Goal: Navigation & Orientation: Find specific page/section

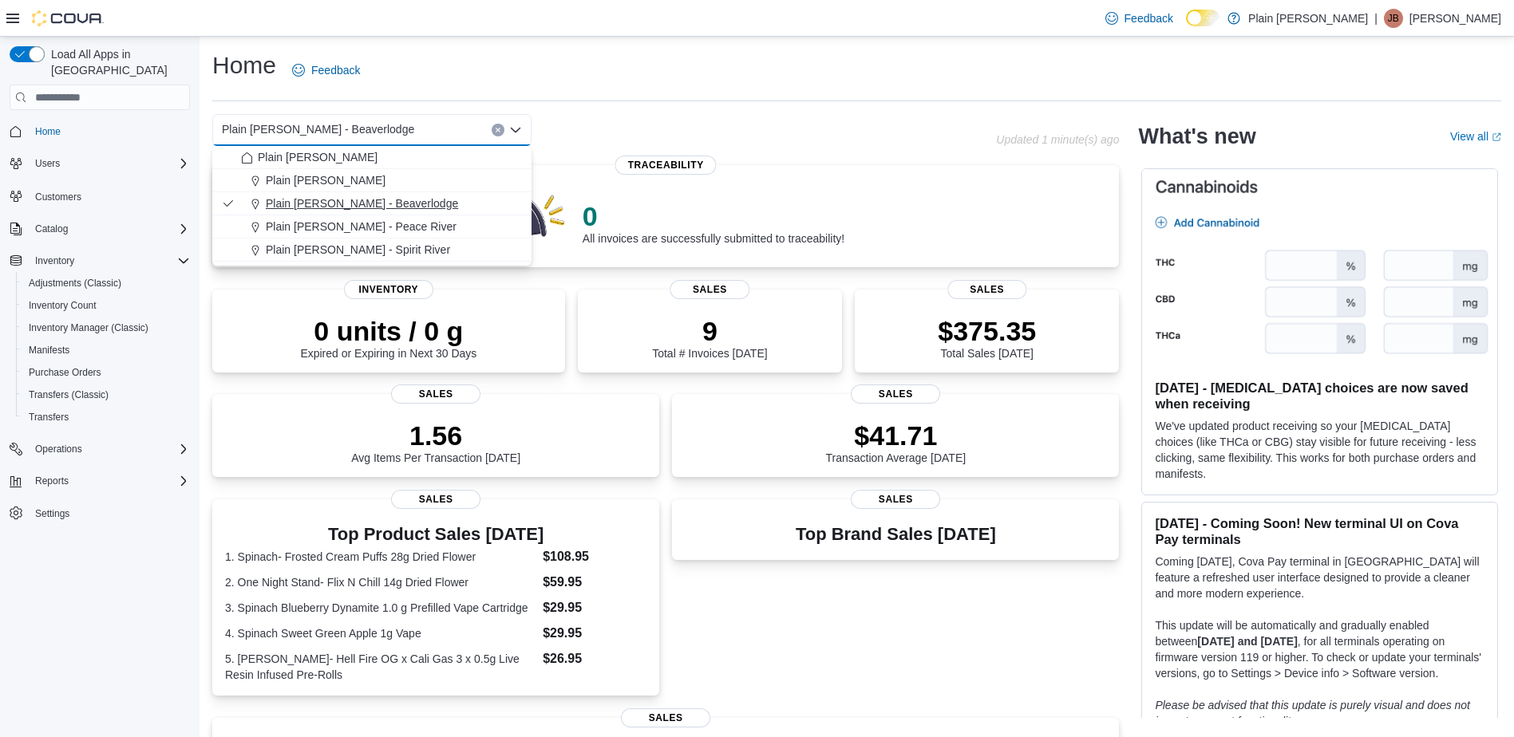
click at [338, 204] on span "Plain [PERSON_NAME] - Beaverlodge" at bounding box center [362, 204] width 192 height 16
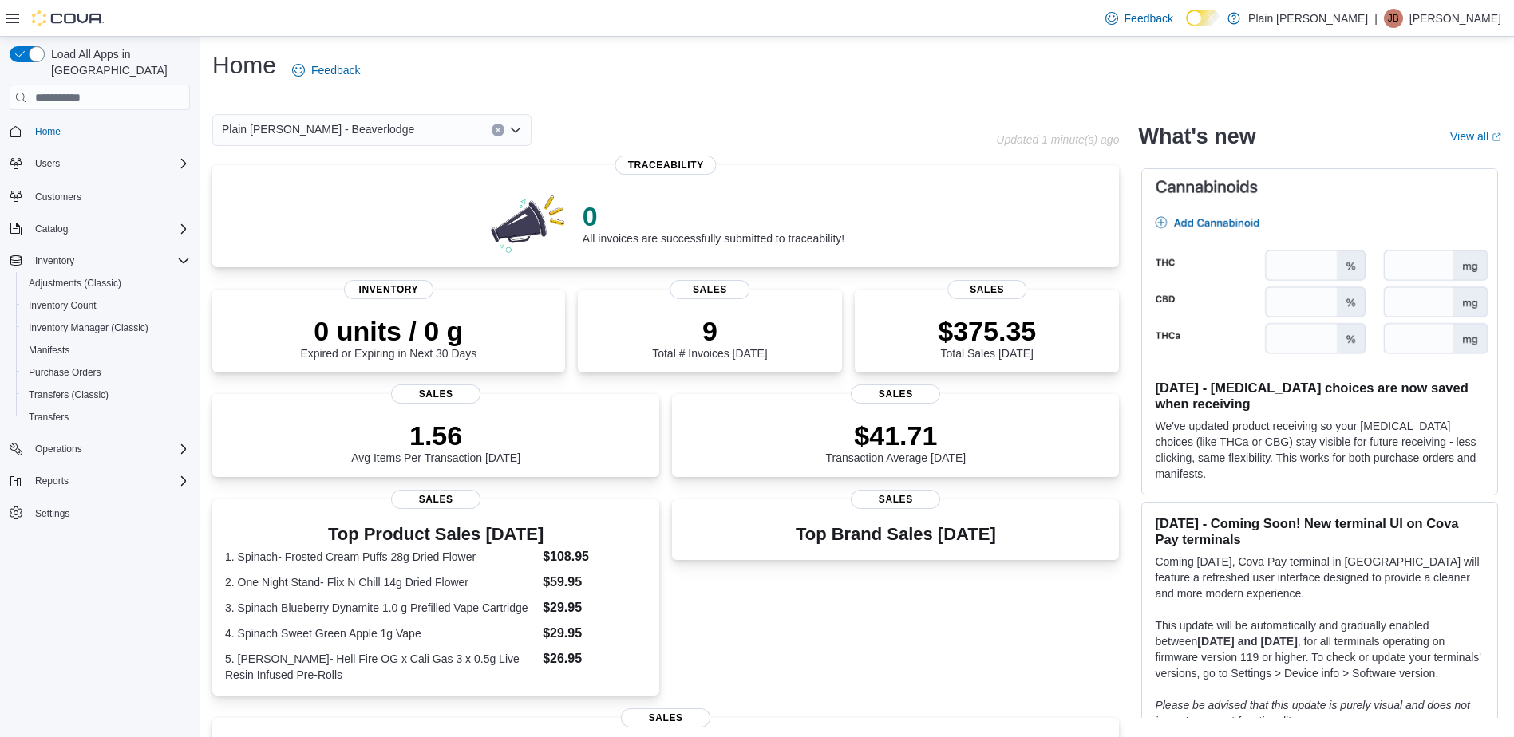
click at [516, 129] on icon "Open list of options" at bounding box center [515, 130] width 13 height 13
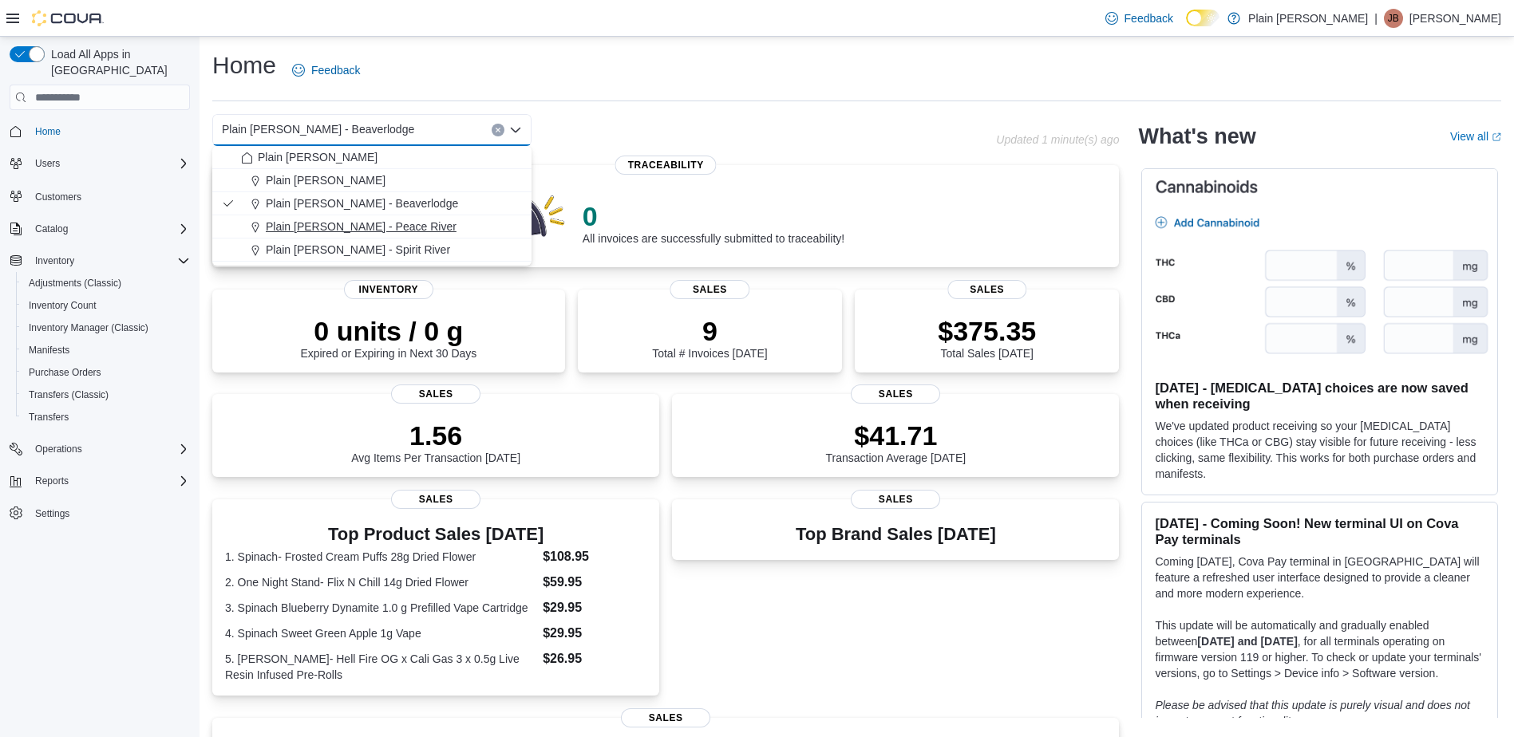
click at [362, 224] on span "Plain [PERSON_NAME] - Peace River" at bounding box center [361, 227] width 191 height 16
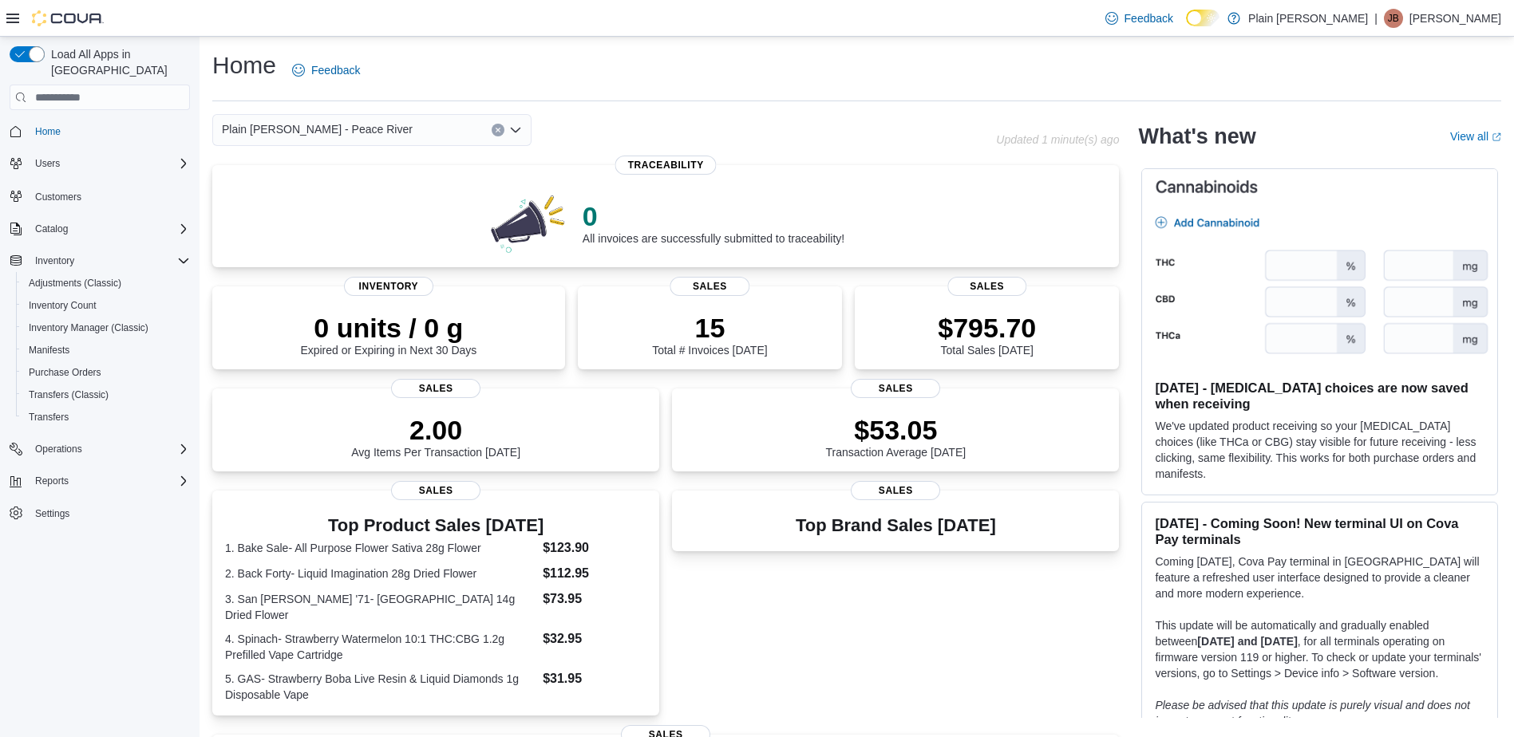
click at [519, 129] on icon "Open list of options" at bounding box center [516, 130] width 10 height 5
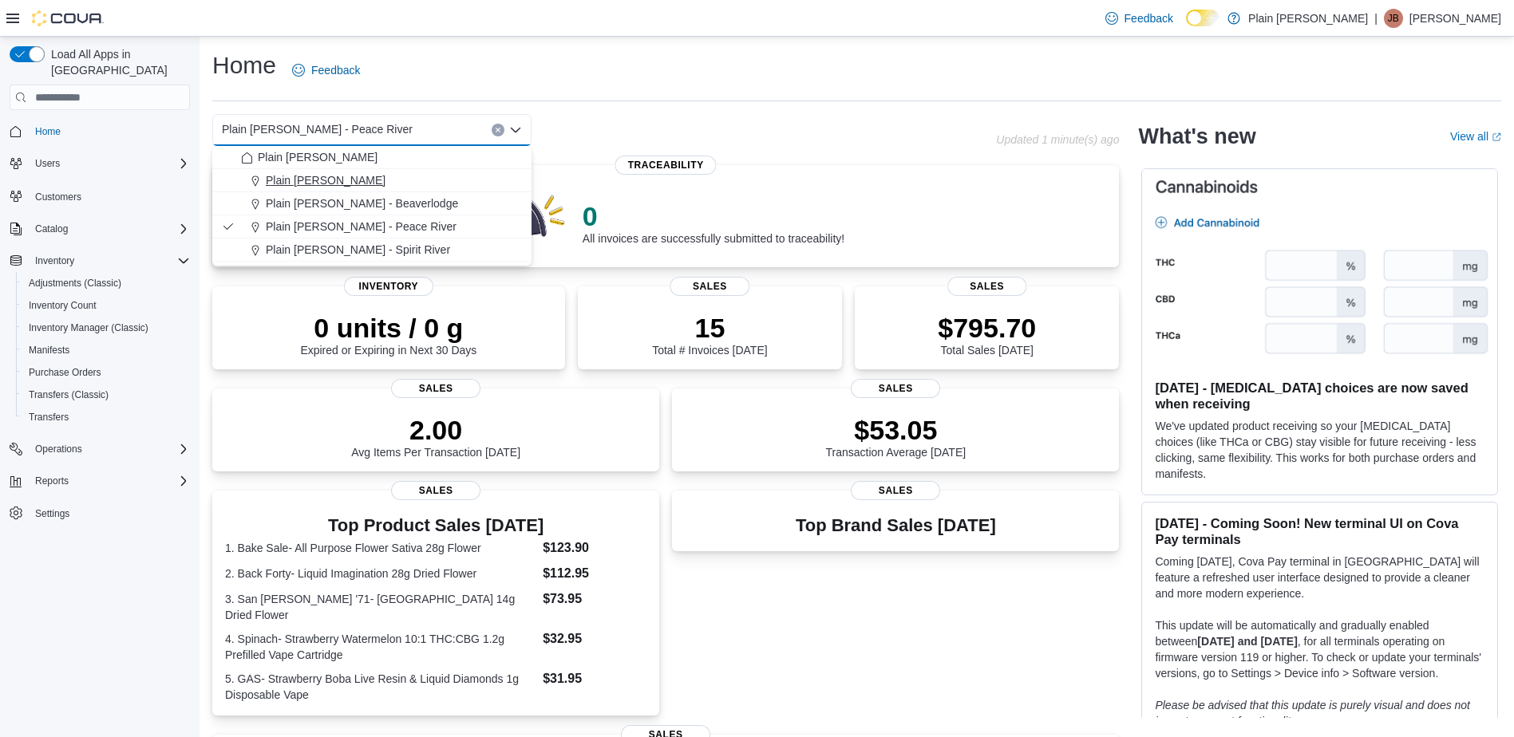
click at [356, 181] on span "Plain [PERSON_NAME]" at bounding box center [326, 180] width 120 height 16
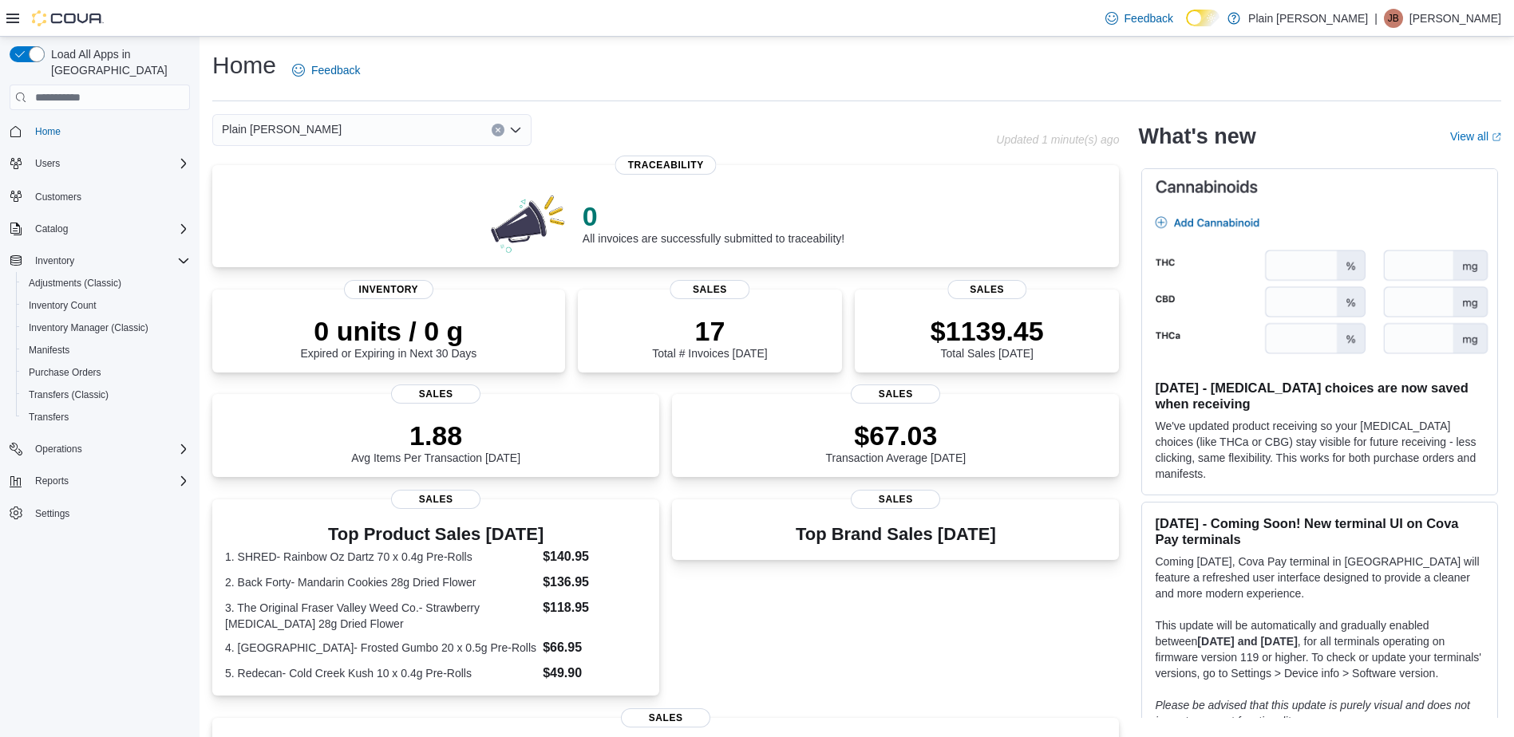
click at [519, 128] on icon "Open list of options" at bounding box center [516, 130] width 10 height 5
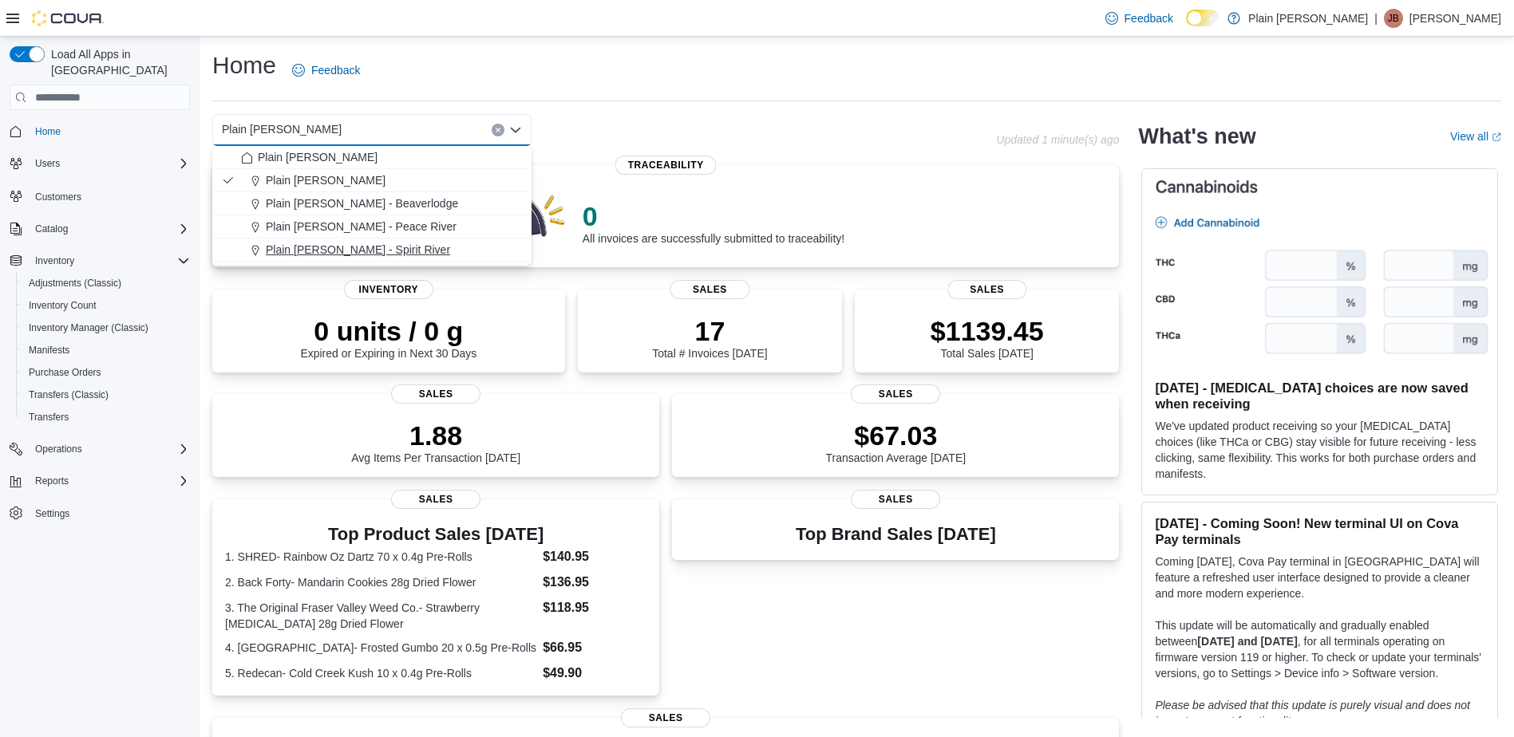
click at [378, 246] on span "Plain [PERSON_NAME] - Spirit River" at bounding box center [358, 250] width 184 height 16
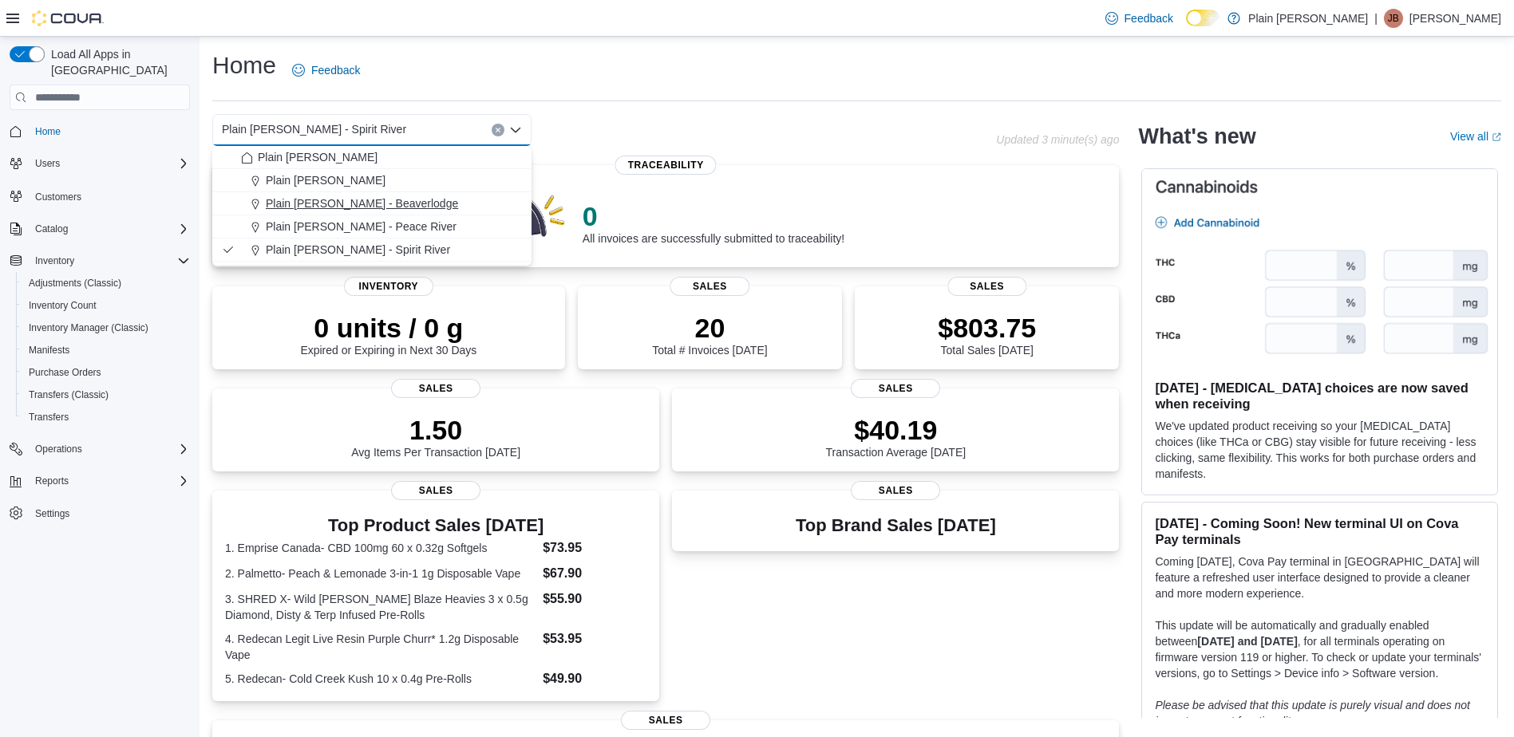
click at [375, 199] on span "Plain [PERSON_NAME] - Beaverlodge" at bounding box center [362, 204] width 192 height 16
